Goal: Task Accomplishment & Management: Manage account settings

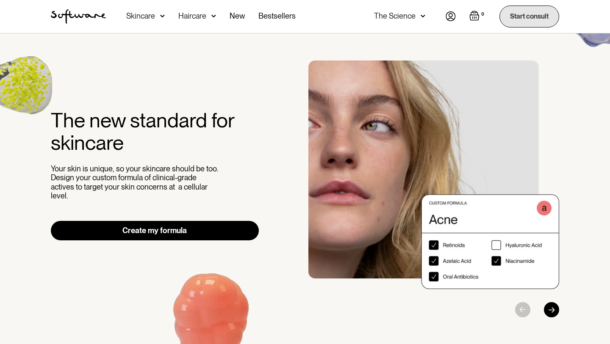
click at [516, 19] on link "Start consult" at bounding box center [529, 17] width 60 height 22
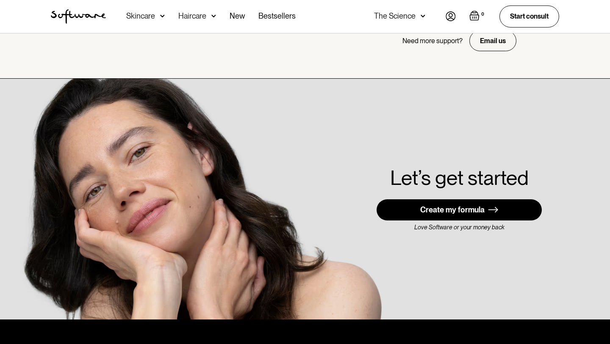
scroll to position [2417, 0]
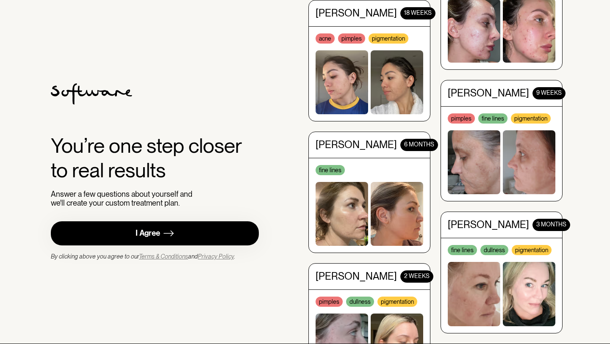
click at [232, 240] on link "I Agree" at bounding box center [155, 233] width 208 height 24
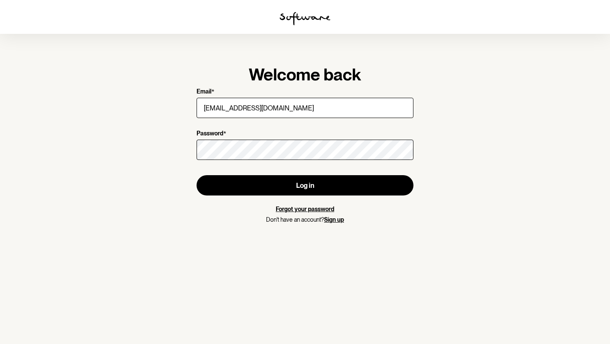
type input "[EMAIL_ADDRESS][DOMAIN_NAME]"
click at [311, 212] on link "Forgot your password" at bounding box center [305, 209] width 58 height 7
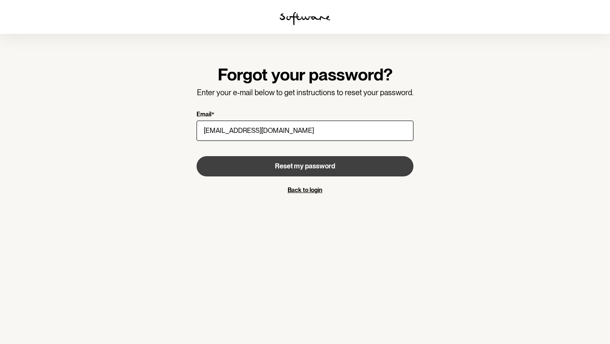
type input "[EMAIL_ADDRESS][DOMAIN_NAME]"
click at [315, 164] on span "Reset my password" at bounding box center [305, 166] width 60 height 8
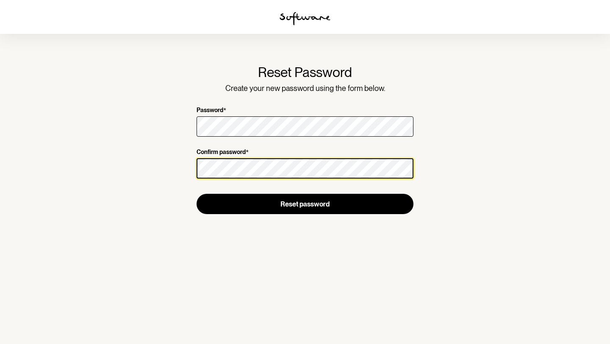
click at [196, 194] on button "Reset password" at bounding box center [304, 204] width 217 height 20
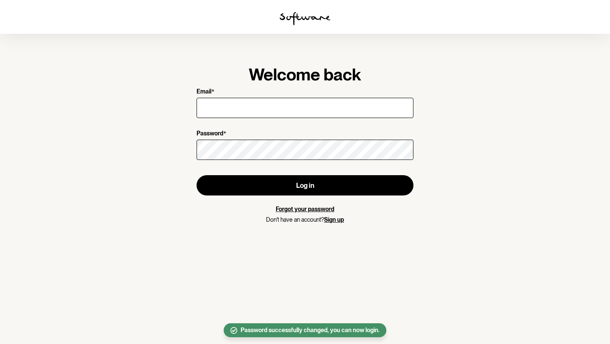
type input "j"
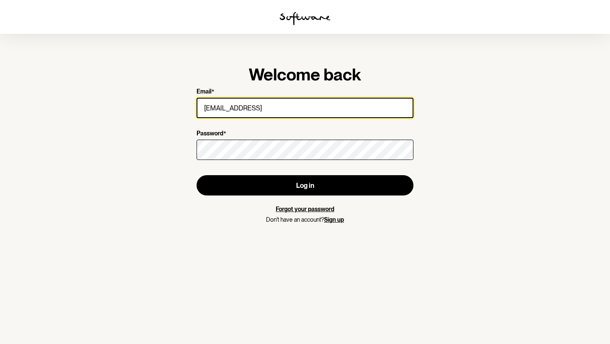
click at [314, 109] on input "jewelfleurhorton@gmail.comq" at bounding box center [304, 108] width 217 height 20
type input "jewelfleurhorton@gmail.com"
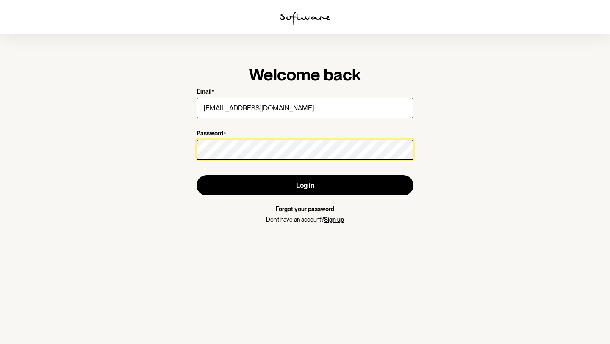
click at [196, 175] on button "Log in" at bounding box center [304, 185] width 217 height 20
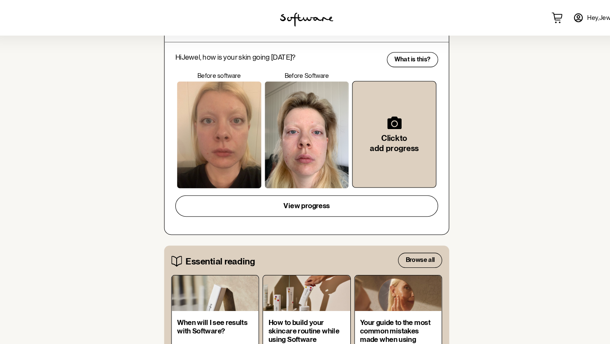
scroll to position [303, 0]
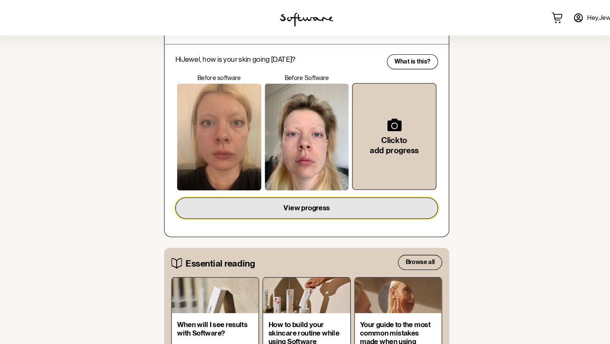
click at [331, 198] on button "View progress" at bounding box center [305, 198] width 250 height 20
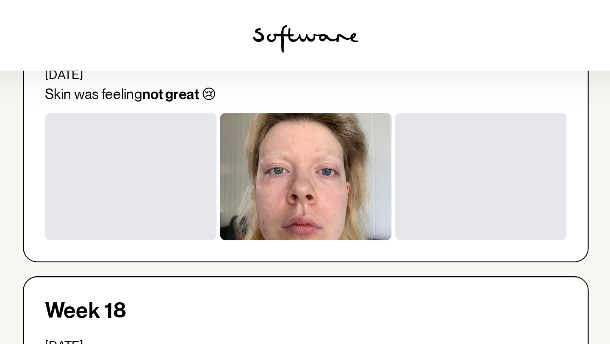
scroll to position [157, 0]
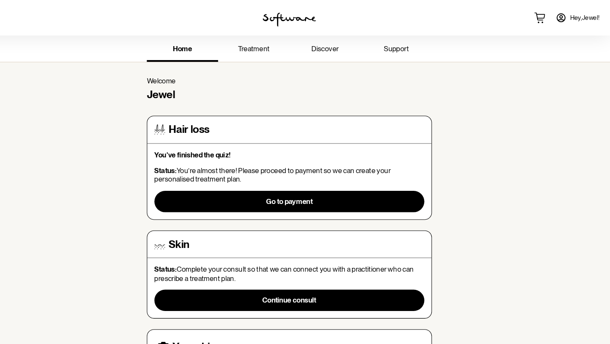
click at [599, 15] on span "Hey, Jewel !" at bounding box center [586, 17] width 28 height 7
click at [565, 17] on icon at bounding box center [563, 17] width 10 height 10
click at [279, 46] on span "treatment" at bounding box center [271, 46] width 30 height 8
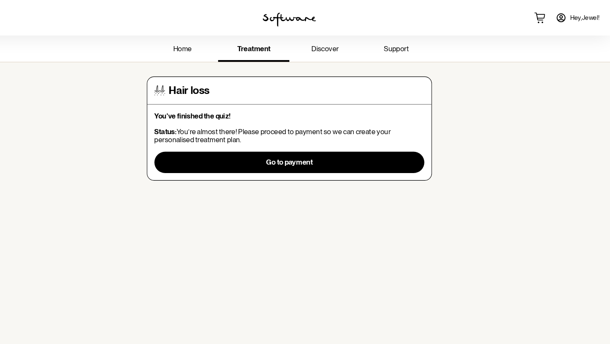
click at [323, 52] on link "discover" at bounding box center [339, 47] width 68 height 23
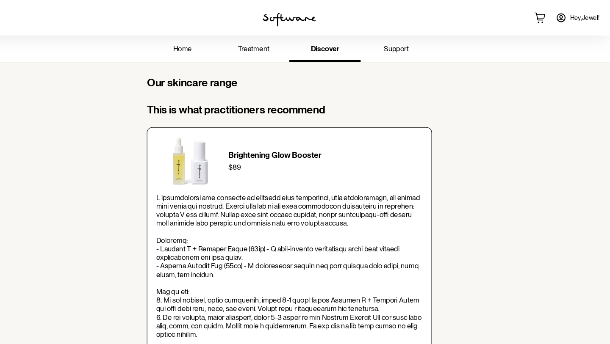
click at [407, 47] on span "support" at bounding box center [407, 46] width 24 height 8
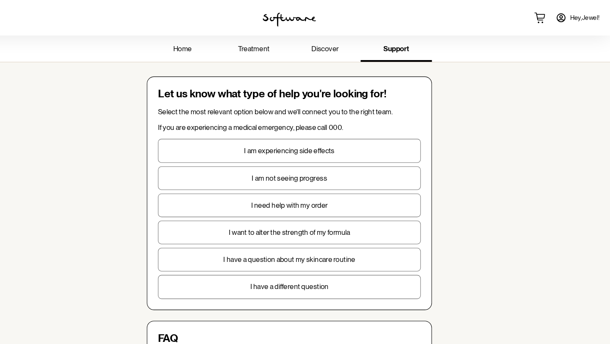
click at [222, 41] on link "home" at bounding box center [203, 47] width 68 height 23
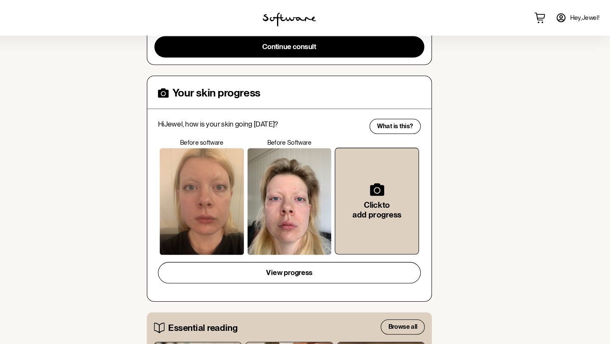
scroll to position [240, 0]
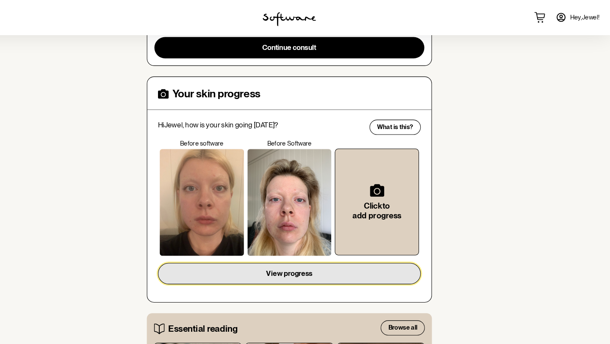
click at [365, 263] on button "View progress" at bounding box center [305, 261] width 250 height 20
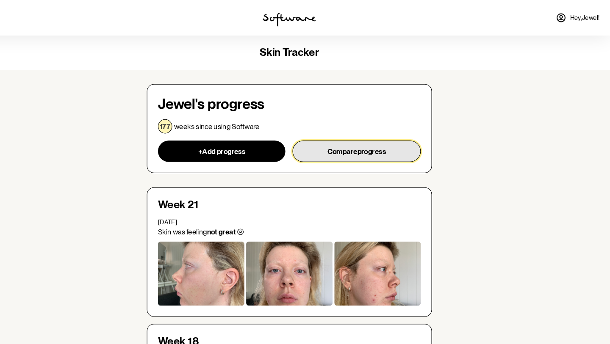
click at [352, 137] on button "Compare progress" at bounding box center [369, 144] width 122 height 20
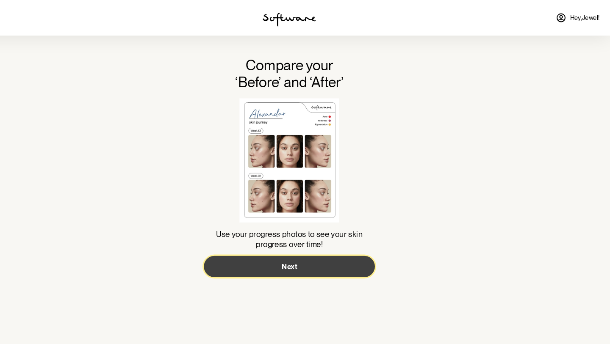
click at [345, 255] on button "Next" at bounding box center [305, 253] width 163 height 20
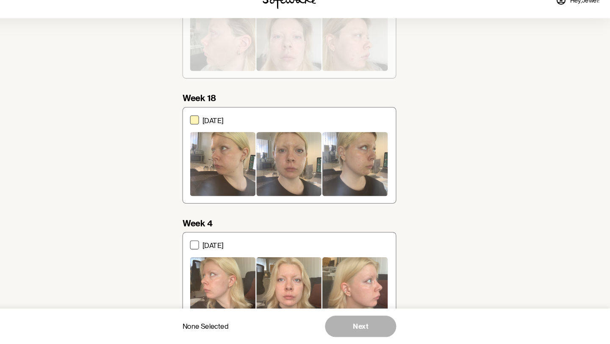
scroll to position [283, 0]
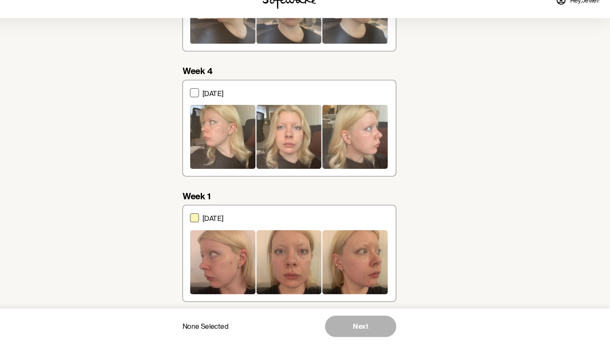
click at [315, 238] on div at bounding box center [304, 266] width 62 height 61
click at [210, 258] on input "21 April 2022" at bounding box center [210, 258] width 0 height 0
checkbox input "true"
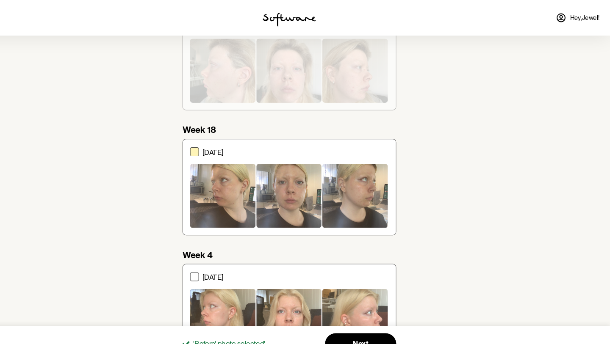
scroll to position [105, 0]
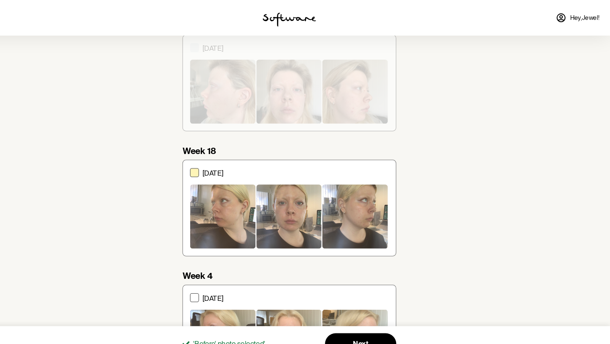
click at [306, 196] on div at bounding box center [304, 206] width 62 height 61
click at [210, 198] on input "19 August 2022" at bounding box center [210, 198] width 0 height 0
checkbox input "true"
checkbox input "false"
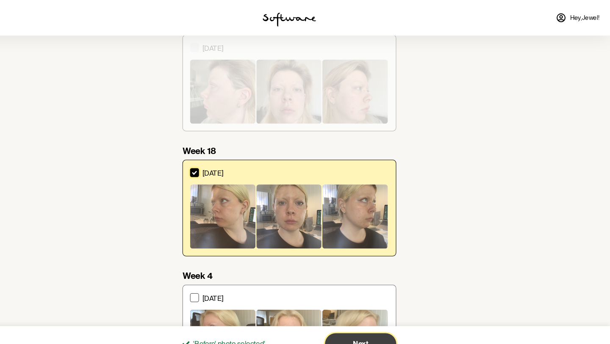
click at [370, 321] on button "Next" at bounding box center [373, 327] width 68 height 20
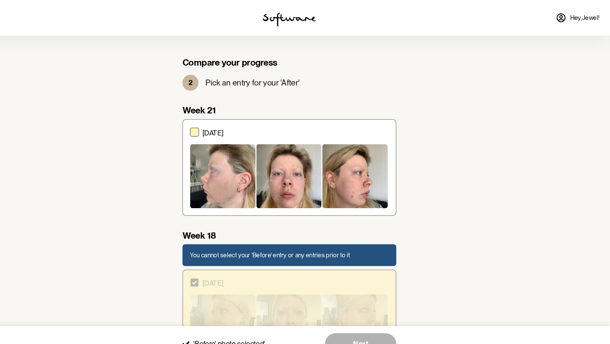
click at [337, 156] on div at bounding box center [367, 167] width 62 height 61
click at [210, 159] on input "10 September 2022" at bounding box center [210, 159] width 0 height 0
checkbox input "true"
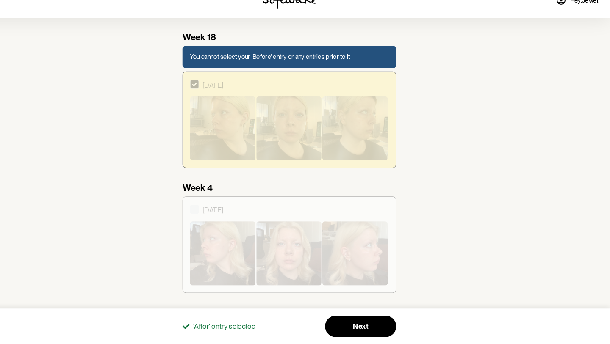
scroll to position [283, 0]
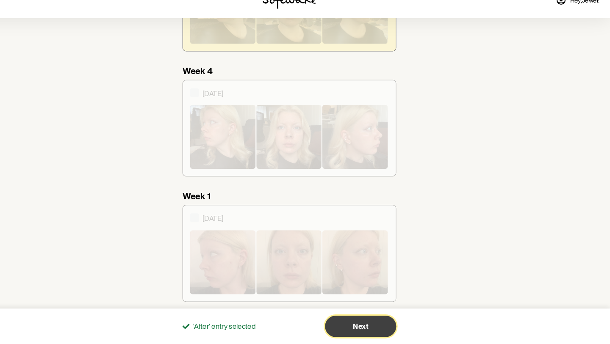
click at [384, 318] on button "Next" at bounding box center [373, 327] width 68 height 20
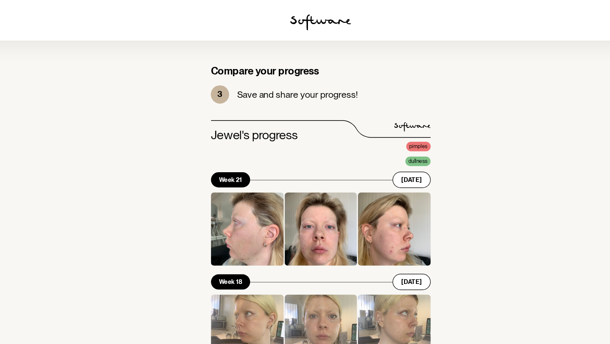
click at [313, 19] on img at bounding box center [304, 19] width 51 height 14
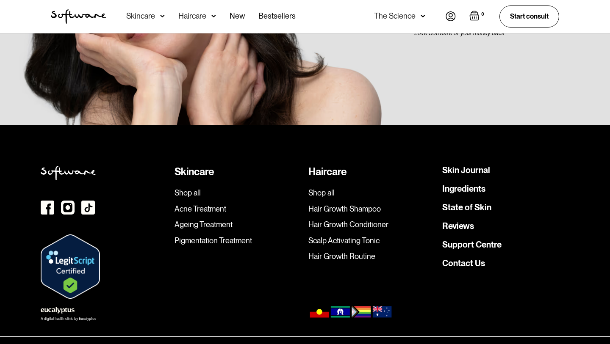
scroll to position [2417, 0]
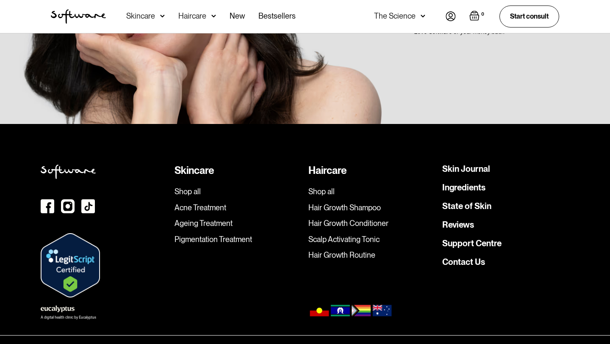
click at [467, 165] on link "Skin Journal" at bounding box center [466, 169] width 48 height 8
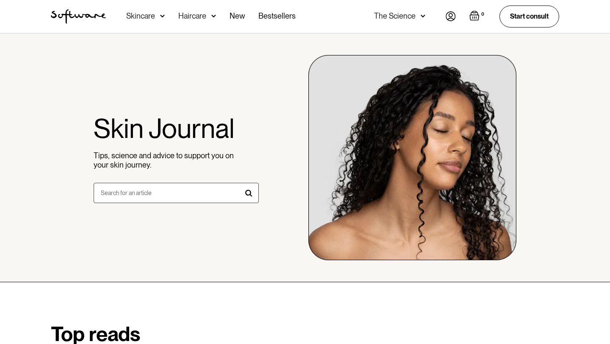
scroll to position [473, 0]
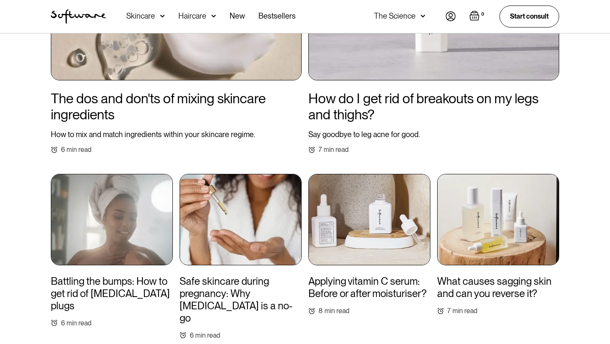
click at [462, 228] on img at bounding box center [498, 219] width 122 height 91
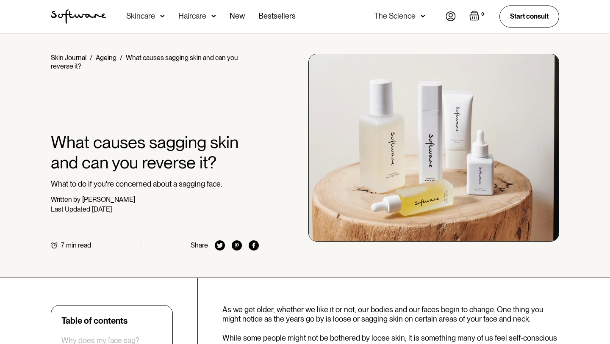
click at [420, 18] on img at bounding box center [422, 16] width 5 height 8
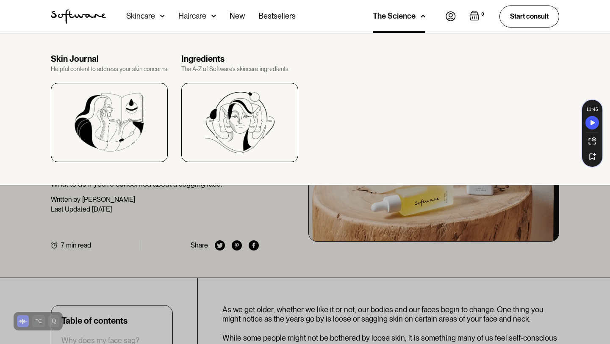
click at [445, 13] on img at bounding box center [450, 16] width 10 height 10
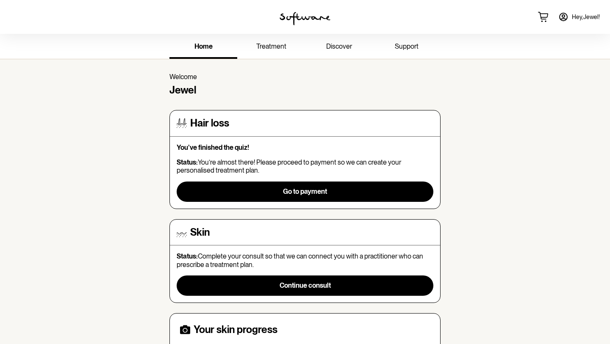
click at [572, 17] on span "Hey, Jewel !" at bounding box center [586, 17] width 28 height 7
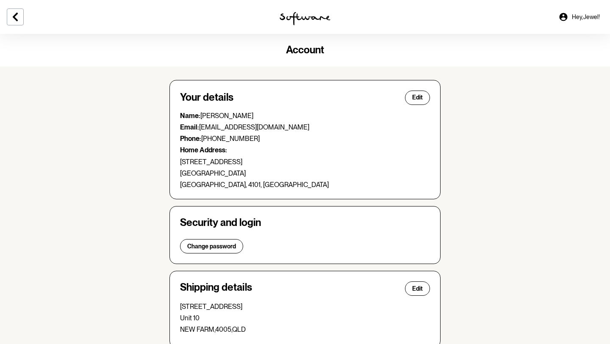
click at [607, 15] on div "Hey, Jewel !" at bounding box center [507, 17] width 203 height 34
click at [577, 15] on span "Hey, Jewel !" at bounding box center [586, 17] width 28 height 7
click at [561, 18] on icon at bounding box center [563, 17] width 8 height 8
click at [578, 17] on span "Hey, Jewel !" at bounding box center [586, 17] width 28 height 7
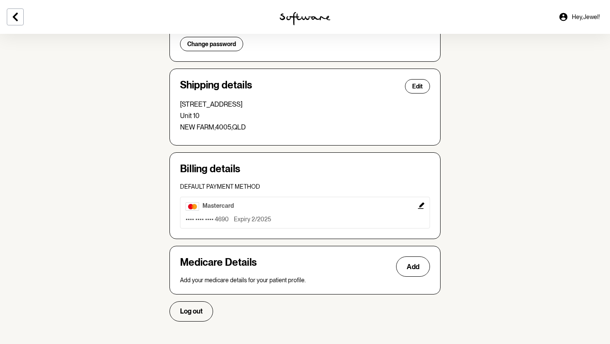
scroll to position [207, 0]
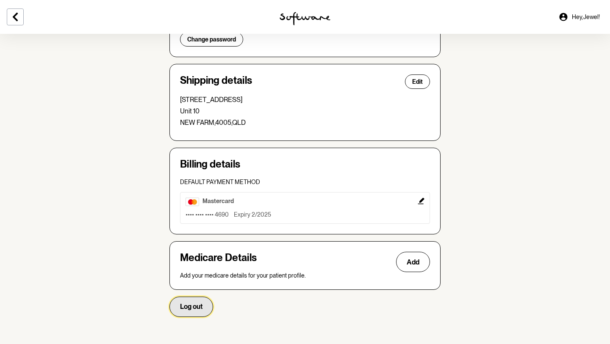
click at [187, 306] on span "Log out" at bounding box center [191, 307] width 22 height 8
